Goal: Task Accomplishment & Management: Complete application form

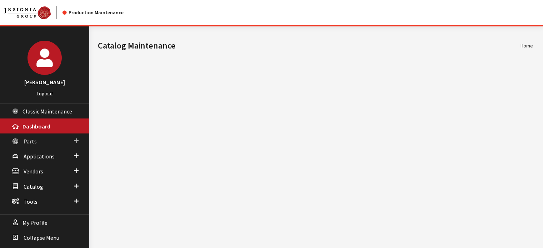
click at [44, 141] on link "Parts" at bounding box center [44, 141] width 89 height 15
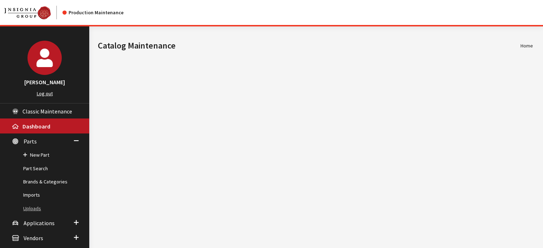
click at [36, 205] on link "Uploads" at bounding box center [44, 208] width 89 height 13
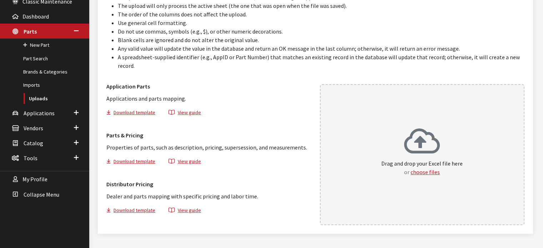
scroll to position [116, 0]
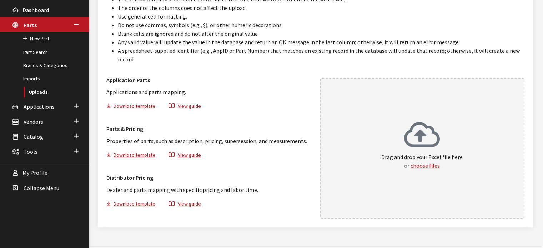
click at [364, 165] on div "Drag and drop your Excel file here or choose files" at bounding box center [422, 148] width 205 height 141
click at [39, 40] on link "New Part" at bounding box center [44, 38] width 89 height 13
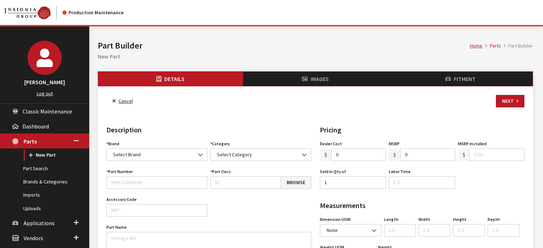
select select
click at [135, 238] on textarea "Part Name" at bounding box center [208, 242] width 205 height 20
paste textarea "Cross Bars"
type textarea "Cross Bars"
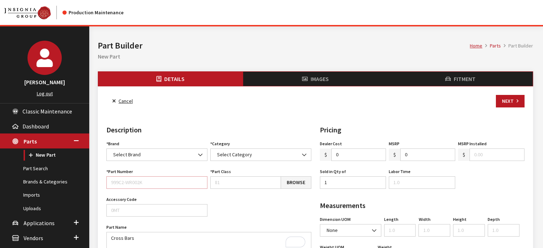
click at [124, 180] on input "Part Number" at bounding box center [156, 182] width 101 height 13
paste input "DUF21-AC000"
type input "DUF21-AC000"
drag, startPoint x: 133, startPoint y: 149, endPoint x: 122, endPoint y: 157, distance: 13.7
click at [132, 149] on span "Select Brand" at bounding box center [156, 155] width 101 height 13
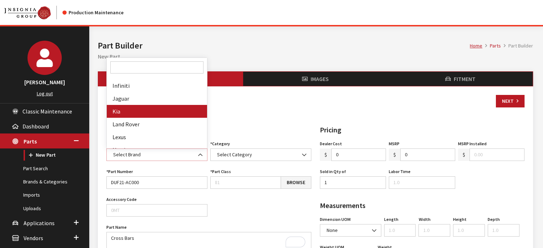
scroll to position [143, 0]
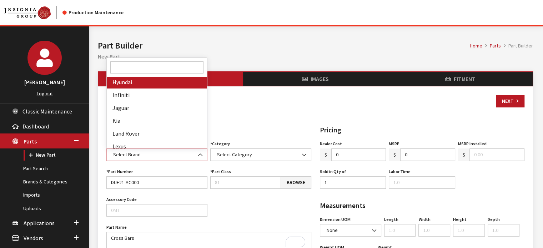
select select "24"
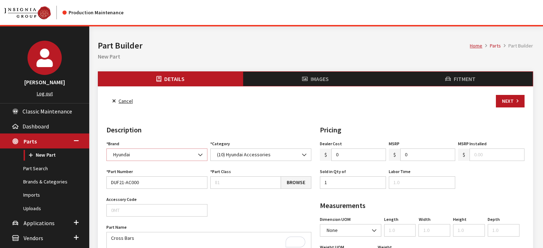
scroll to position [36, 0]
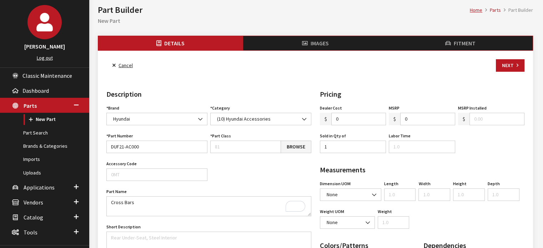
click at [283, 146] on link "Browse" at bounding box center [296, 147] width 31 height 13
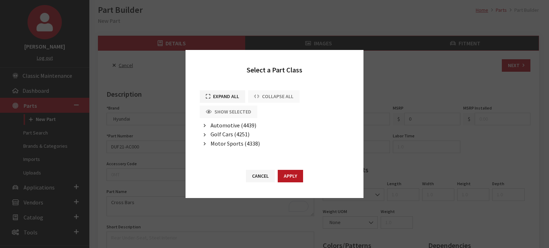
click at [220, 125] on span "Automotive (4439)" at bounding box center [233, 125] width 46 height 7
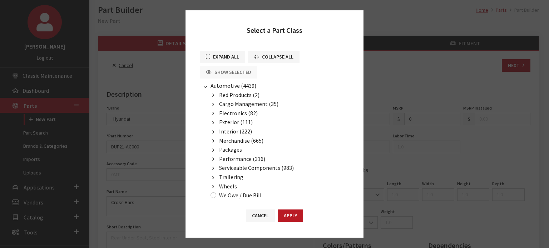
click at [225, 103] on span "Cargo Management (35)" at bounding box center [248, 103] width 59 height 7
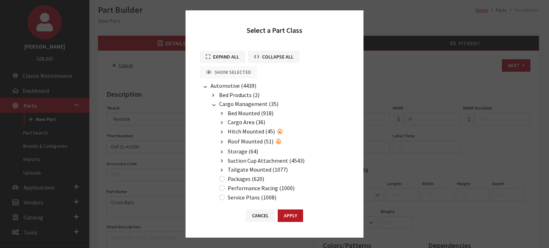
click at [249, 147] on li "Storage (64) Console (70) Floor (77) Armrest (79) Center (78) Overhead (71) CD …" at bounding box center [283, 151] width 132 height 9
click at [249, 143] on span "Roof Mounted (51)" at bounding box center [251, 141] width 46 height 7
click at [249, 154] on li "Roof Rack (1049) In Hotspot: RoofRack Incompatible with: None Cross Rails (54) …" at bounding box center [287, 152] width 124 height 10
click at [248, 148] on span "Roof Rack (1049)" at bounding box center [256, 151] width 41 height 7
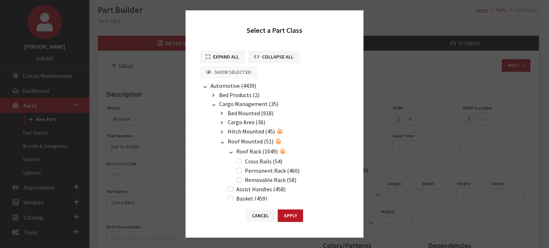
click at [255, 161] on label "Cross Rails (54)" at bounding box center [264, 161] width 38 height 9
click at [242, 161] on input "Cross Rails (54)" at bounding box center [239, 162] width 6 height 6
radio input "true"
click at [290, 220] on button "Apply" at bounding box center [290, 216] width 25 height 13
type input "54"
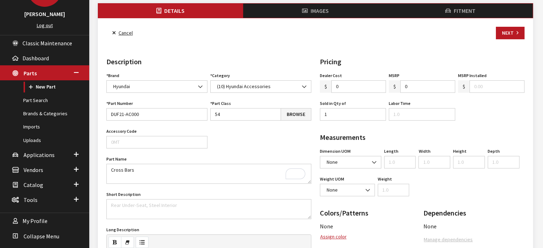
scroll to position [107, 0]
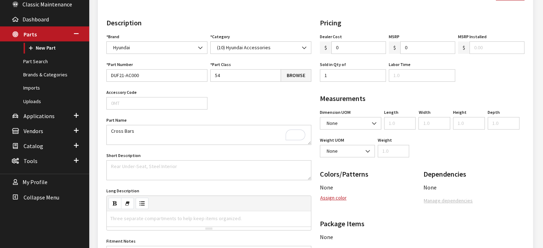
click at [367, 49] on input "0" at bounding box center [359, 47] width 55 height 13
click at [367, 48] on input "0" at bounding box center [359, 47] width 55 height 13
type input "370.00"
type input "567.00"
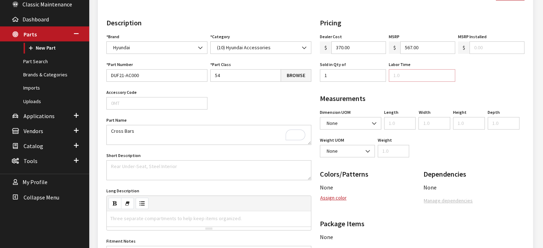
click at [420, 80] on input "Labor Time" at bounding box center [422, 75] width 66 height 13
type input ".3"
drag, startPoint x: 127, startPoint y: 223, endPoint x: 125, endPoint y: 219, distance: 4.8
click at [126, 220] on div "Three separate compartments to help keep items organized." at bounding box center [176, 218] width 139 height 15
click at [125, 219] on div "Three separate compartments to help keep items organized." at bounding box center [176, 218] width 139 height 15
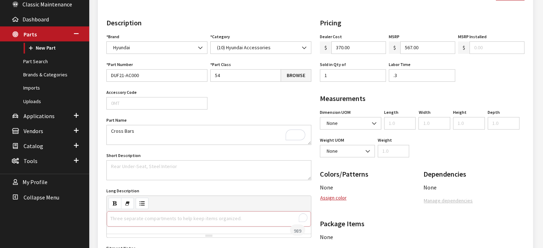
paste div "To enrich screen reader interactions, please activate Accessibility in Grammarl…"
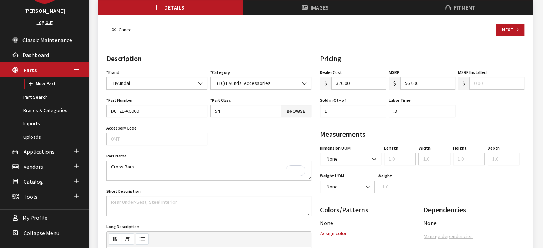
scroll to position [71, 0]
click at [509, 31] on button "Next" at bounding box center [510, 30] width 29 height 13
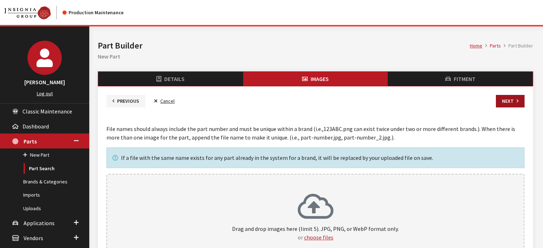
click at [507, 101] on button "Next" at bounding box center [510, 101] width 29 height 13
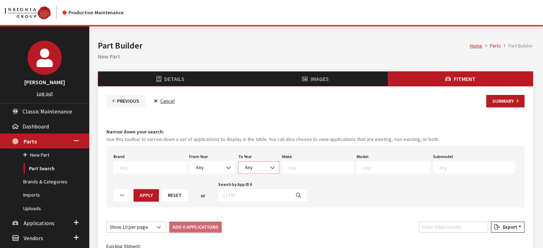
click at [243, 171] on span "Any" at bounding box center [259, 168] width 32 height 8
click at [226, 164] on b at bounding box center [226, 164] width 0 height 0
click at [223, 168] on span at bounding box center [229, 168] width 12 height 12
click at [159, 168] on textarea "Search" at bounding box center [153, 167] width 66 height 6
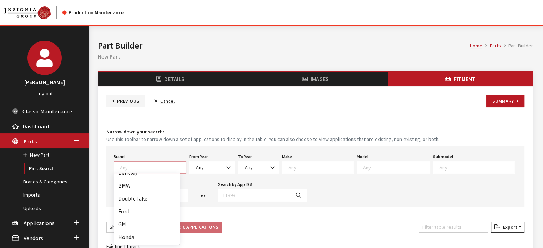
scroll to position [107, 0]
select select "24"
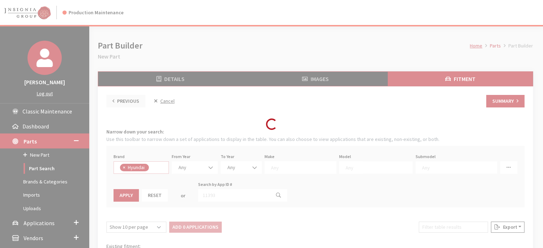
scroll to position [66, 0]
select select
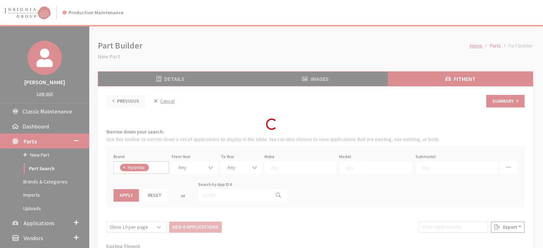
select select
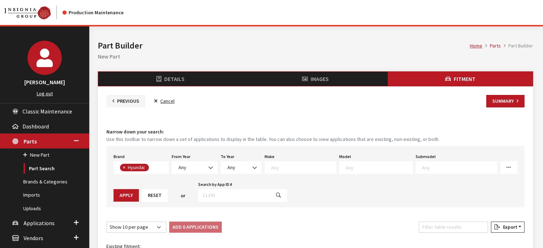
click at [200, 166] on div "Modal title Cancel Yes OK Modal title OK Assign Color/Pattern Colors for this b…" at bounding box center [315, 195] width 453 height 339
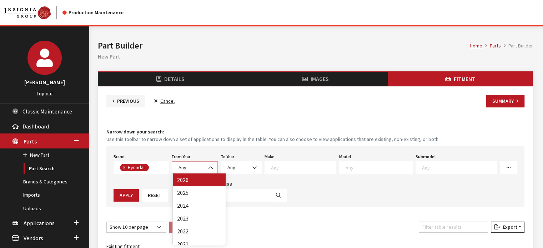
click at [201, 165] on span "Any" at bounding box center [194, 168] width 37 height 8
drag, startPoint x: 201, startPoint y: 165, endPoint x: 194, endPoint y: 183, distance: 18.9
select select "2026"
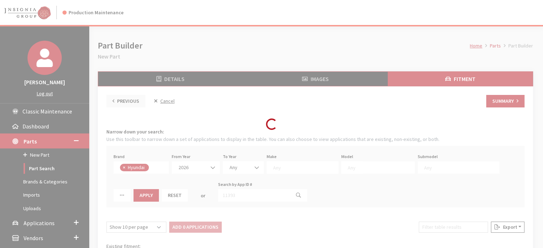
select select
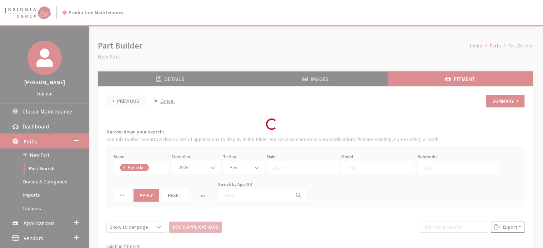
select select "2026"
select select "30"
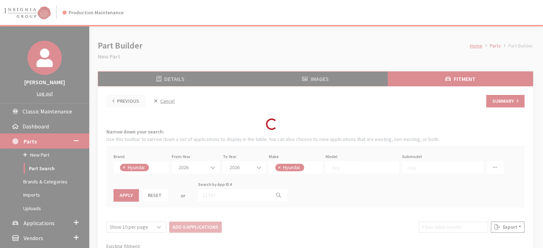
click at [291, 170] on div "Modal title Cancel Yes OK Modal title OK Assign Color/Pattern Colors for this b…" at bounding box center [315, 195] width 453 height 339
select select
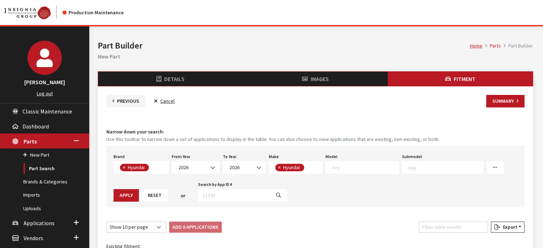
click at [353, 173] on span at bounding box center [363, 167] width 74 height 13
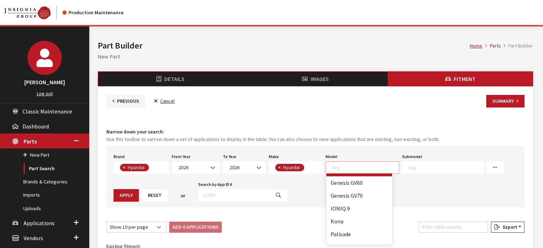
scroll to position [71, 0]
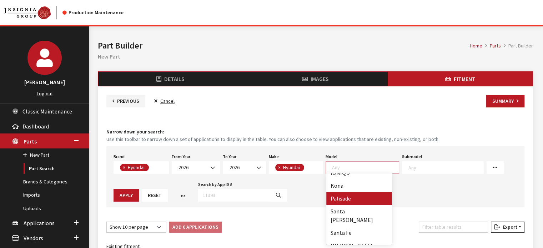
drag, startPoint x: 354, startPoint y: 197, endPoint x: 351, endPoint y: 199, distance: 4.0
select select "1068"
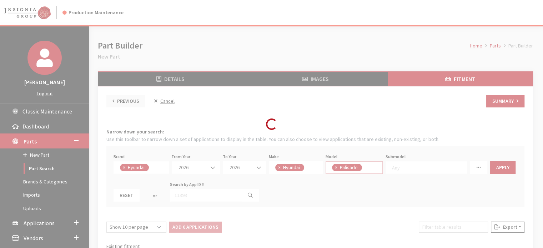
select select
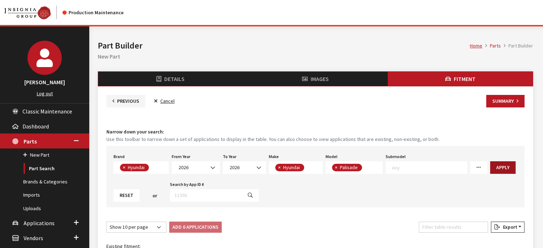
click at [491, 168] on button "Apply" at bounding box center [502, 167] width 25 height 13
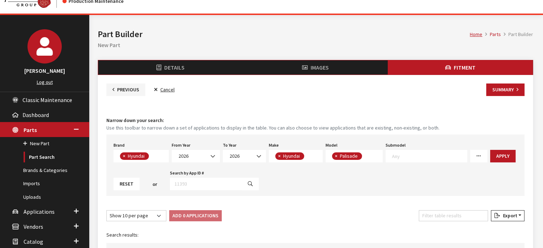
scroll to position [179, 0]
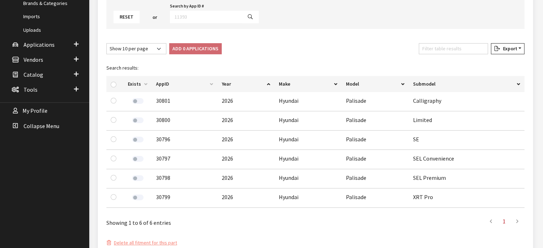
click at [110, 83] on th at bounding box center [114, 84] width 17 height 16
click at [114, 84] on input "checkbox" at bounding box center [114, 85] width 6 height 6
checkbox input "true"
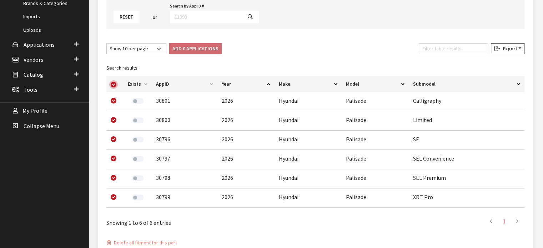
checkbox input "true"
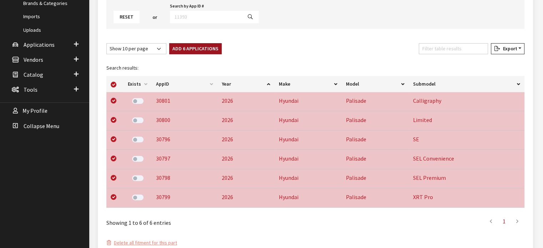
click at [217, 44] on button "Add 6 Applications" at bounding box center [195, 48] width 53 height 11
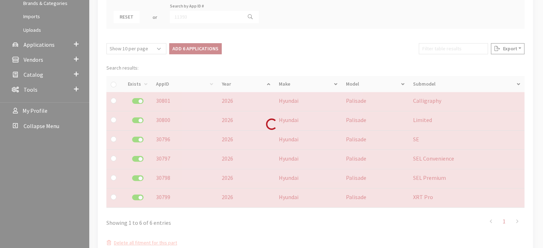
checkbox input "false"
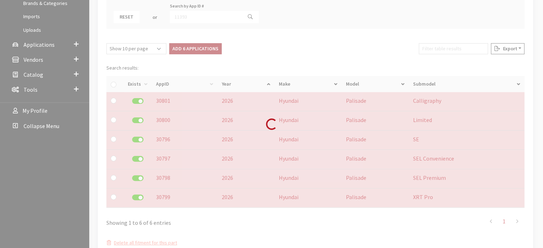
checkbox input "false"
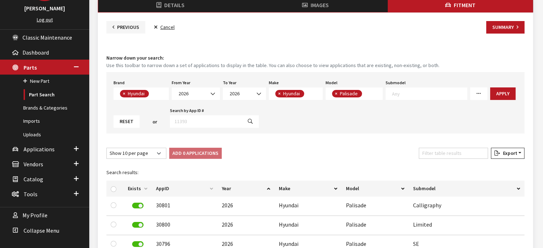
scroll to position [0, 0]
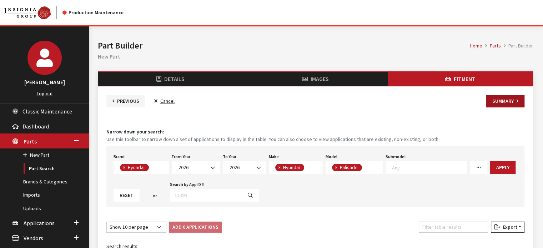
click at [504, 103] on button "Summary" at bounding box center [506, 101] width 38 height 13
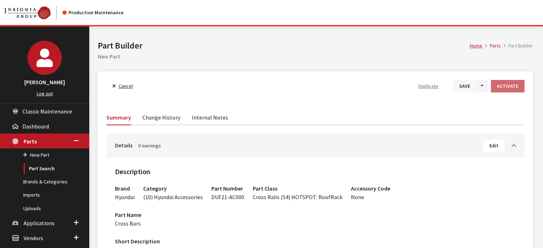
click at [463, 83] on button "Save" at bounding box center [464, 86] width 23 height 13
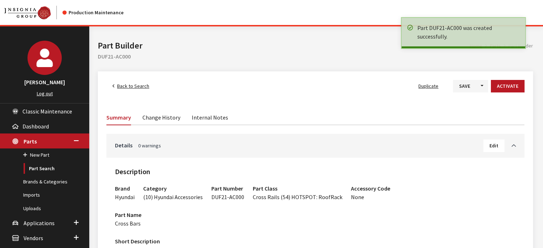
click at [507, 87] on button "Activate" at bounding box center [508, 86] width 34 height 13
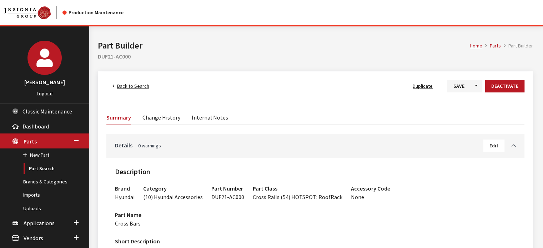
click at [140, 86] on span "Back to Search" at bounding box center [133, 86] width 32 height 6
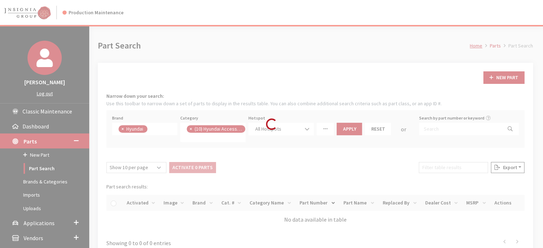
scroll to position [51, 0]
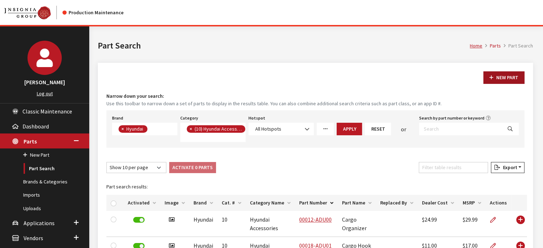
drag, startPoint x: 487, startPoint y: 85, endPoint x: 490, endPoint y: 79, distance: 6.4
click at [492, 77] on icon "button" at bounding box center [492, 77] width 4 height 5
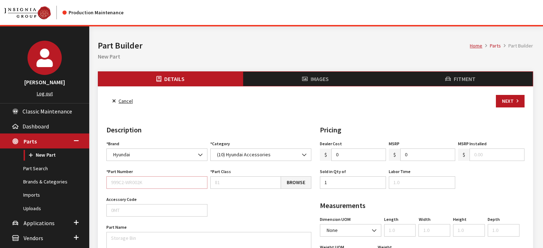
click at [166, 179] on input "Part Number" at bounding box center [156, 182] width 101 height 13
paste input "TDF37-AC000"
type input "TDF37-AC000"
click at [290, 185] on link "Browse" at bounding box center [296, 182] width 31 height 13
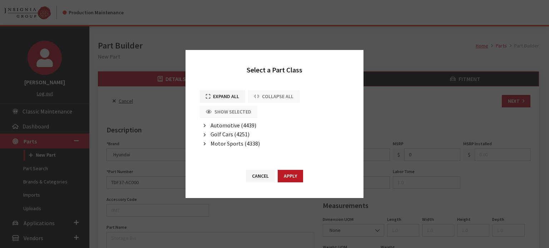
click at [241, 122] on span "Automotive (4439)" at bounding box center [233, 125] width 46 height 7
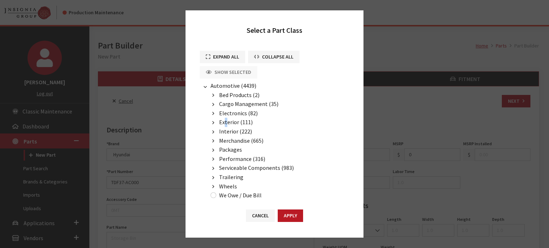
click at [226, 119] on span "Exterior (111)" at bounding box center [236, 122] width 34 height 7
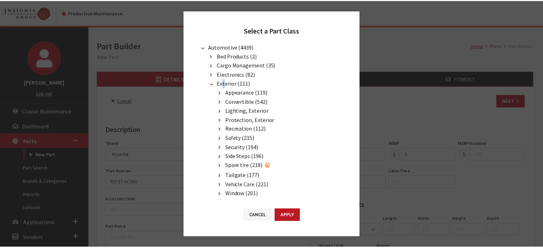
scroll to position [107, 0]
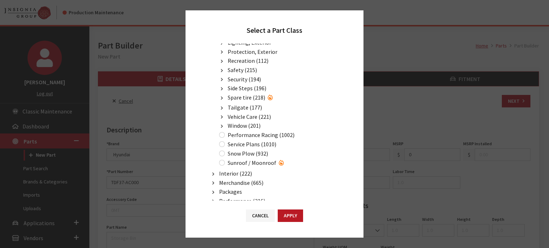
click at [245, 86] on span "Side Steps (196)" at bounding box center [247, 88] width 39 height 7
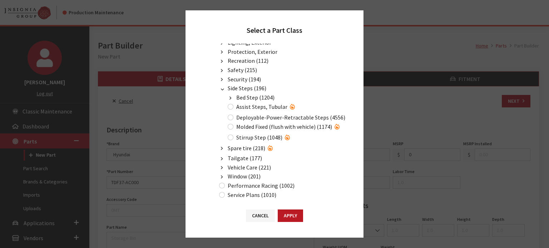
click at [244, 124] on label "Molded Fixed (flush with vehicle) (1174)" at bounding box center [284, 127] width 96 height 9
click at [233, 124] on input "Molded Fixed (flush with vehicle) (1174)" at bounding box center [231, 127] width 6 height 6
radio input "true"
click at [283, 214] on button "Apply" at bounding box center [290, 216] width 25 height 13
type input "1174"
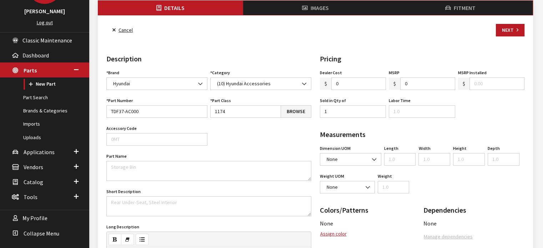
scroll to position [71, 0]
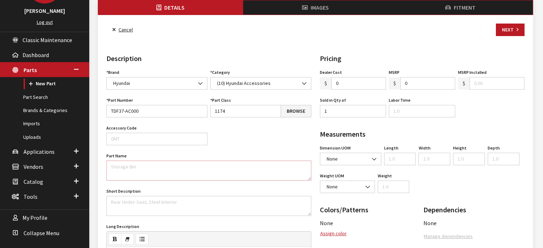
click at [146, 168] on textarea "Part Name" at bounding box center [208, 171] width 205 height 20
paste textarea "Side Steps"
type textarea "Side Steps"
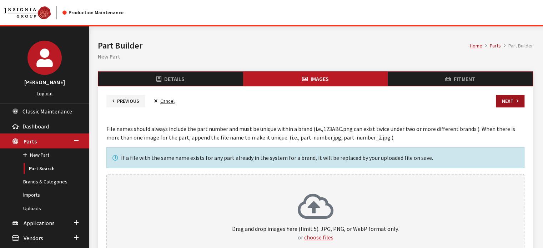
click at [512, 103] on button "Next" at bounding box center [510, 101] width 29 height 13
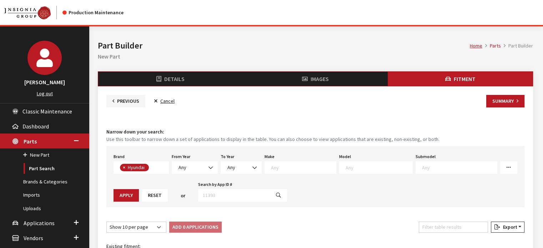
scroll to position [44, 0]
click at [192, 171] on span "Any" at bounding box center [195, 167] width 46 height 13
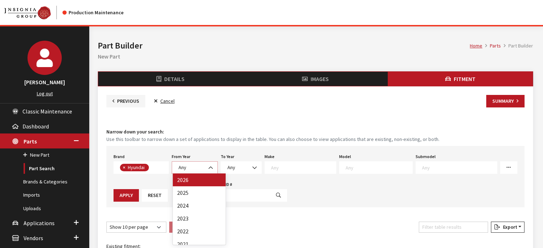
select select "2026"
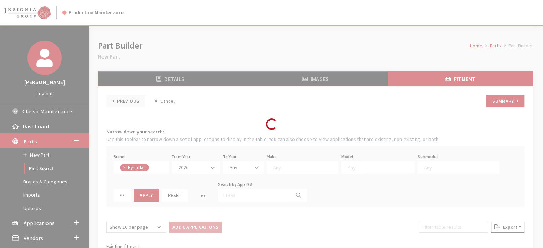
select select
select select "2026"
select select
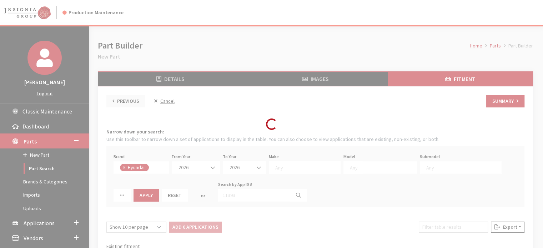
select select
select select "30"
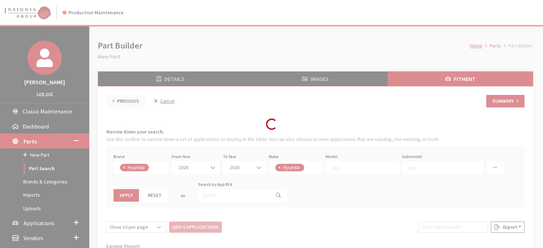
select select
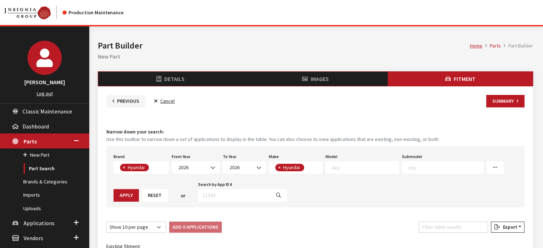
click at [349, 160] on div "Model Electrified GV70 Genesis G70 Genesis G90 Genesis GV60 Genesis GV70 IONIQ …" at bounding box center [362, 163] width 76 height 22
click at [349, 169] on textarea "Search" at bounding box center [365, 167] width 67 height 6
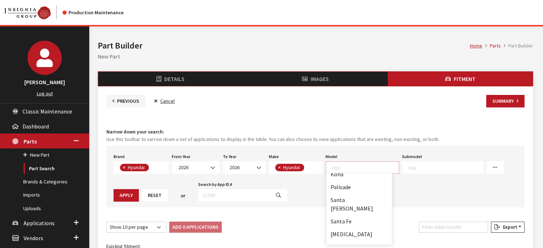
scroll to position [47, 0]
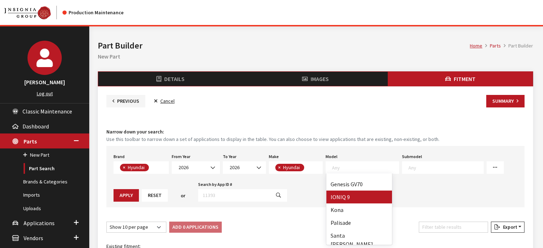
select select "1426"
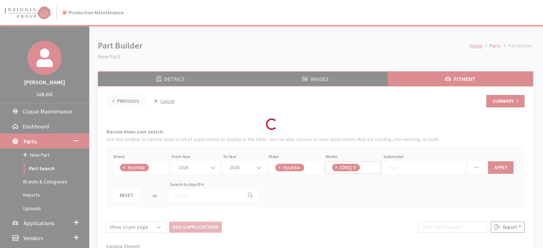
select select
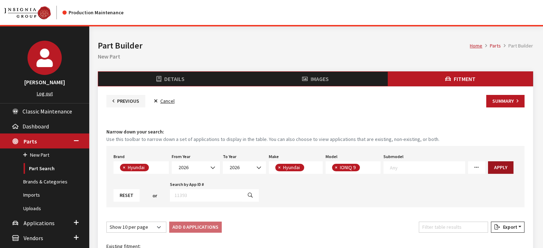
click at [493, 166] on button "Apply" at bounding box center [500, 167] width 25 height 13
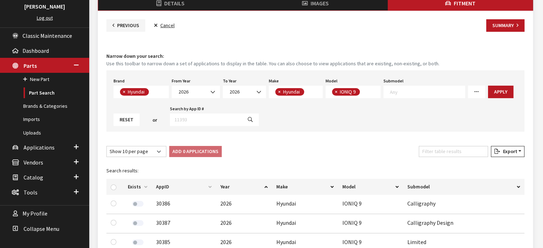
scroll to position [152, 0]
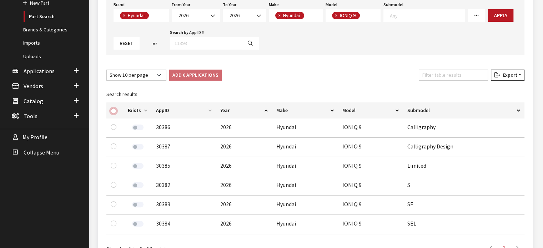
drag, startPoint x: 114, startPoint y: 108, endPoint x: 146, endPoint y: 91, distance: 36.6
click at [114, 108] on input "checkbox" at bounding box center [114, 111] width 6 height 6
checkbox input "true"
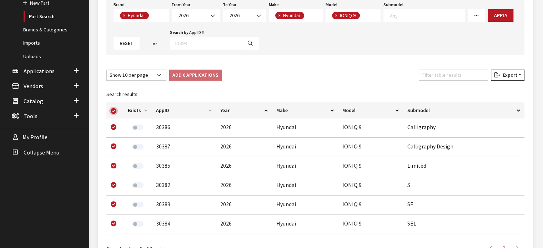
checkbox input "true"
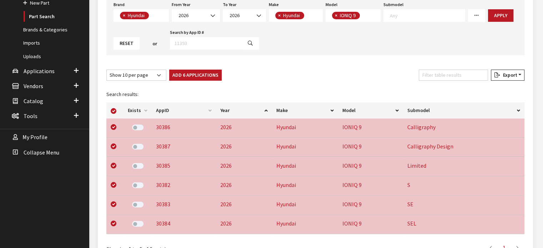
click at [189, 71] on button "Add 6 Applications" at bounding box center [195, 75] width 53 height 11
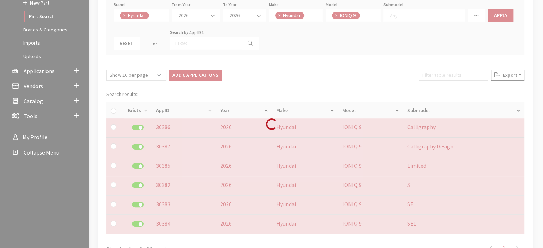
checkbox input "false"
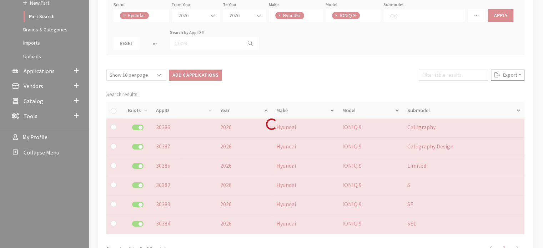
checkbox input "false"
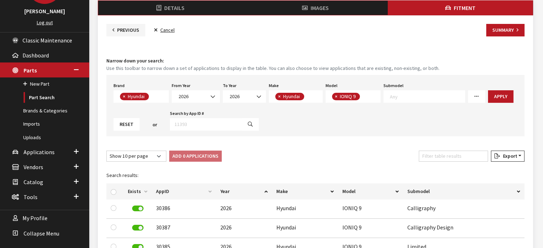
scroll to position [45, 0]
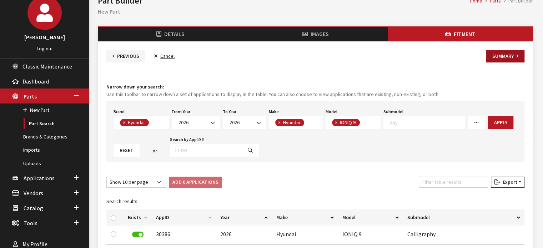
click at [513, 56] on button "Summary" at bounding box center [506, 56] width 38 height 13
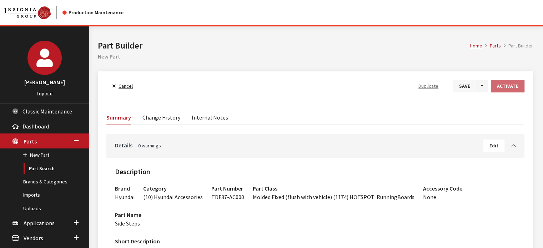
click at [461, 88] on button "Save" at bounding box center [464, 86] width 23 height 13
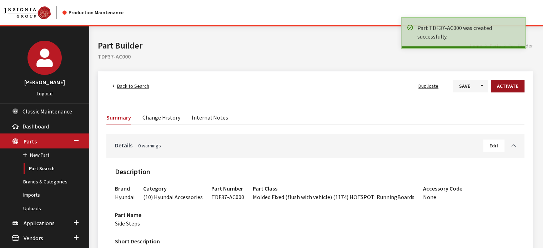
click at [512, 85] on button "Activate" at bounding box center [508, 86] width 34 height 13
click at [131, 85] on span "Back to Search" at bounding box center [133, 86] width 32 height 6
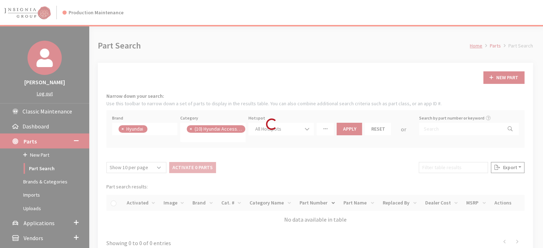
scroll to position [51, 0]
click at [541, 80] on div "Modal title Cancel Yes OK Modal title OK Modal title Cancel Apply Home Parts Pa…" at bounding box center [315, 171] width 453 height 291
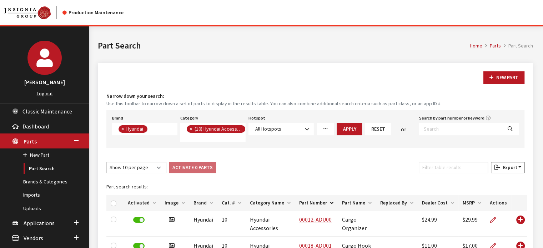
scroll to position [36, 0]
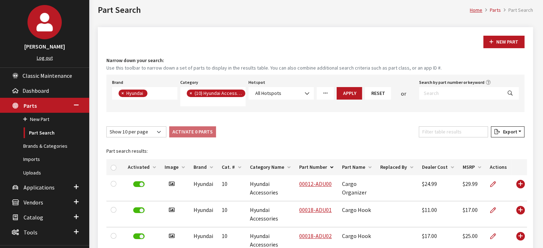
drag, startPoint x: 446, startPoint y: 93, endPoint x: 456, endPoint y: 64, distance: 30.6
